Goal: Task Accomplishment & Management: Use online tool/utility

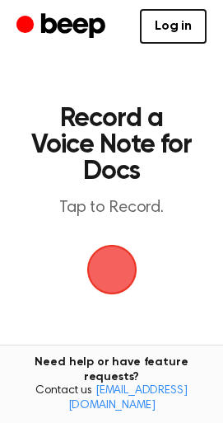
click at [118, 273] on span "button" at bounding box center [112, 269] width 46 height 46
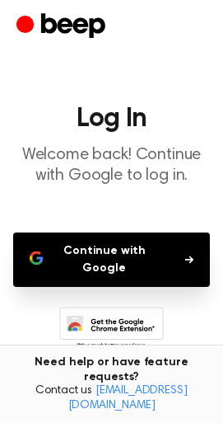
click at [114, 260] on button "Continue with Google" at bounding box center [111, 259] width 197 height 54
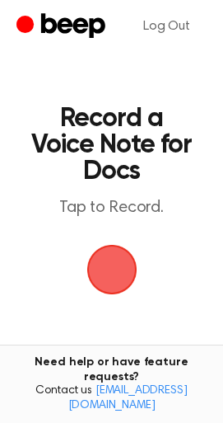
click at [115, 268] on span "button" at bounding box center [112, 270] width 50 height 50
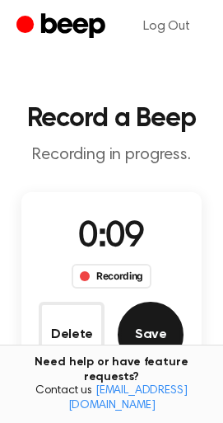
click at [146, 347] on button "Save" at bounding box center [151, 335] width 66 height 66
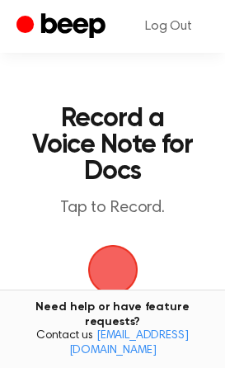
scroll to position [82, 0]
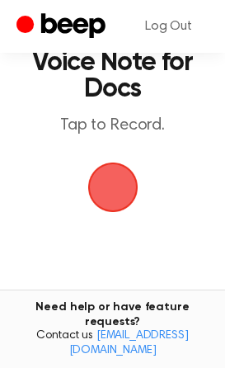
click at [103, 193] on span "button" at bounding box center [113, 187] width 46 height 46
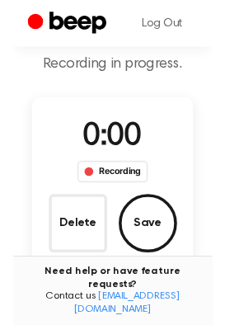
scroll to position [123, 0]
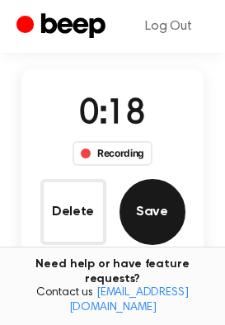
click at [153, 214] on button "Save" at bounding box center [152, 212] width 66 height 66
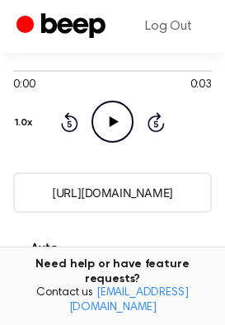
scroll to position [370, 0]
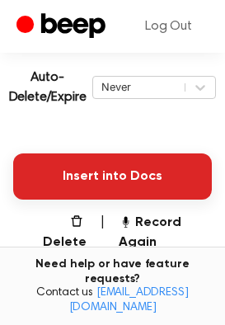
click at [118, 171] on button "Insert into Docs" at bounding box center [112, 176] width 199 height 46
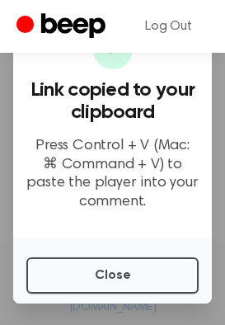
scroll to position [0, 0]
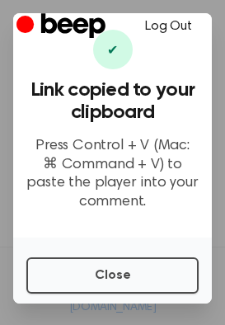
click at [169, 27] on link "Log Out" at bounding box center [169, 27] width 80 height 40
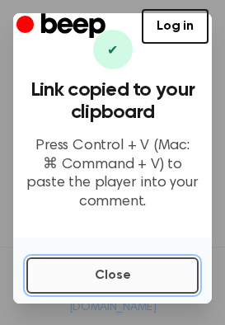
click at [134, 265] on button "Close" at bounding box center [112, 275] width 172 height 36
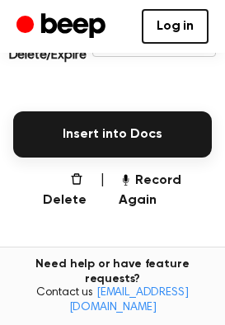
scroll to position [494, 0]
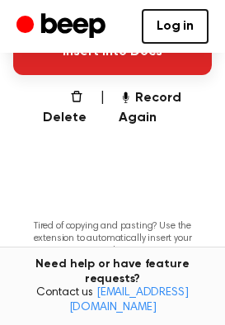
click at [136, 73] on button "Insert into Docs" at bounding box center [112, 52] width 199 height 46
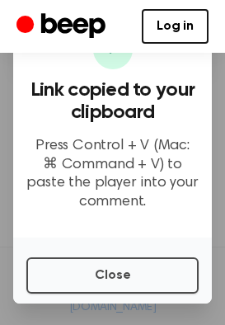
click at [129, 124] on h3 "Link copied to your clipboard" at bounding box center [112, 101] width 172 height 45
click at [152, 45] on div "Log in Create Account" at bounding box center [112, 26] width 192 height 53
click at [176, 17] on link "Log in" at bounding box center [175, 26] width 67 height 35
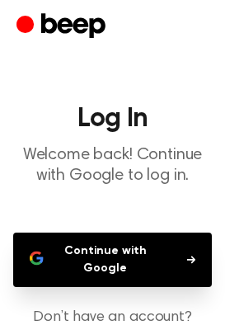
drag, startPoint x: 81, startPoint y: 241, endPoint x: 83, endPoint y: 251, distance: 11.0
click at [83, 251] on button "Continue with Google" at bounding box center [112, 259] width 199 height 54
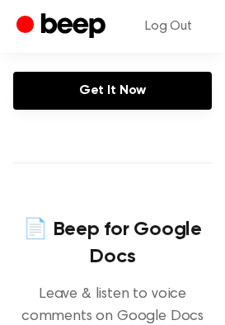
scroll to position [494, 0]
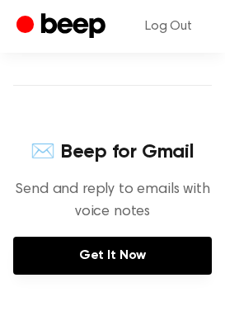
click at [115, 235] on div "✉️ Beep for [PERSON_NAME] and reply to emails with voice notes" at bounding box center [112, 187] width 199 height 98
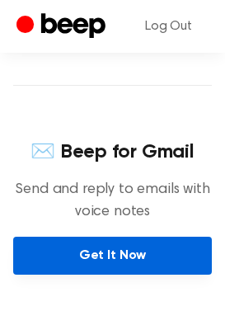
click at [116, 250] on link "Get It Now" at bounding box center [112, 256] width 199 height 38
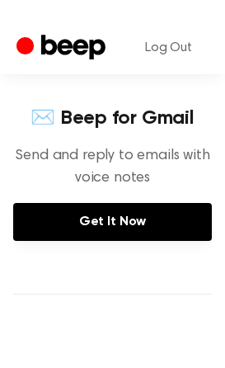
scroll to position [577, 0]
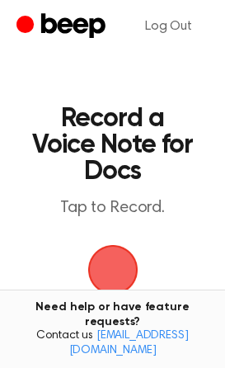
click at [117, 273] on span "button" at bounding box center [113, 269] width 46 height 46
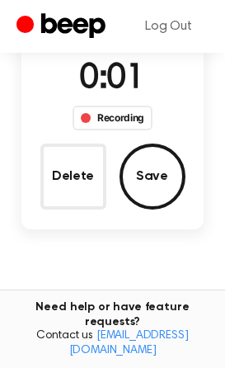
scroll to position [165, 0]
